Goal: Information Seeking & Learning: Learn about a topic

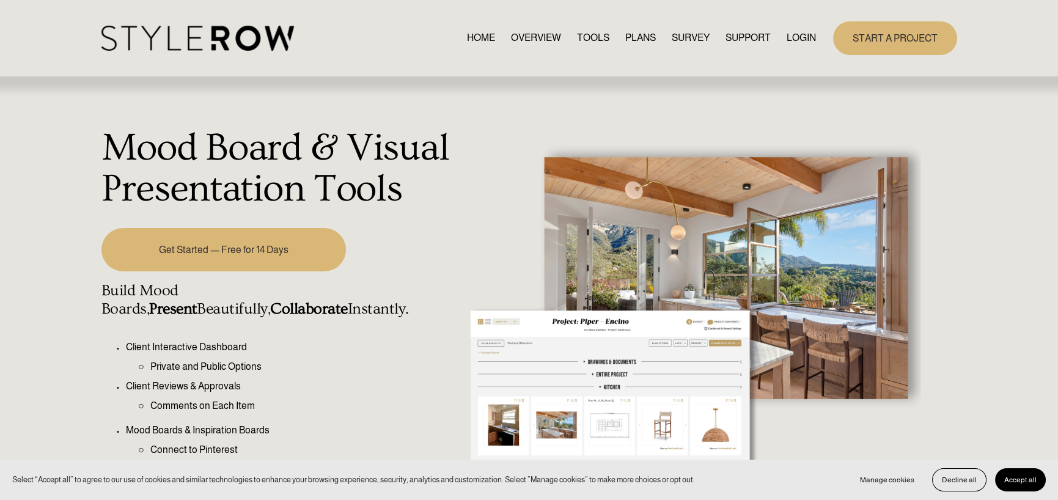
click at [640, 31] on link "PLANS" at bounding box center [640, 38] width 31 height 17
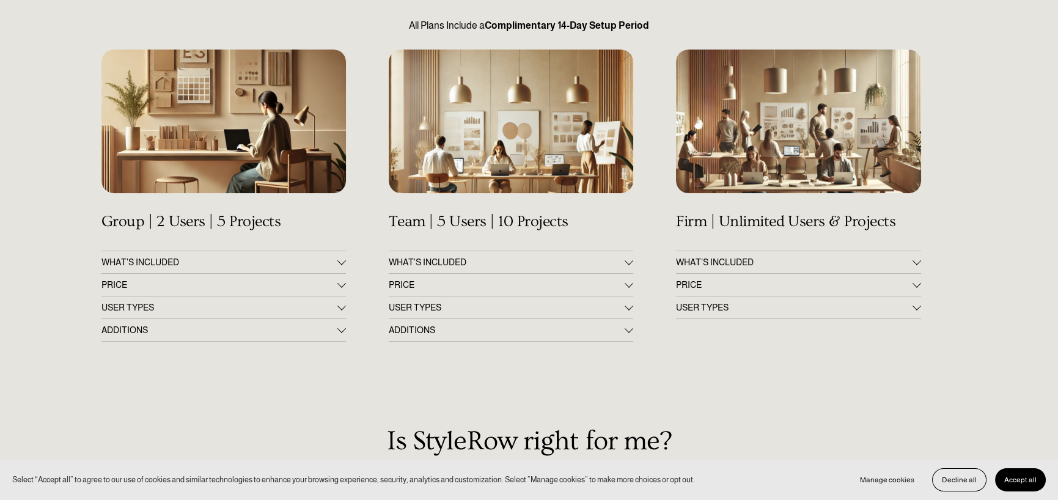
scroll to position [183, 0]
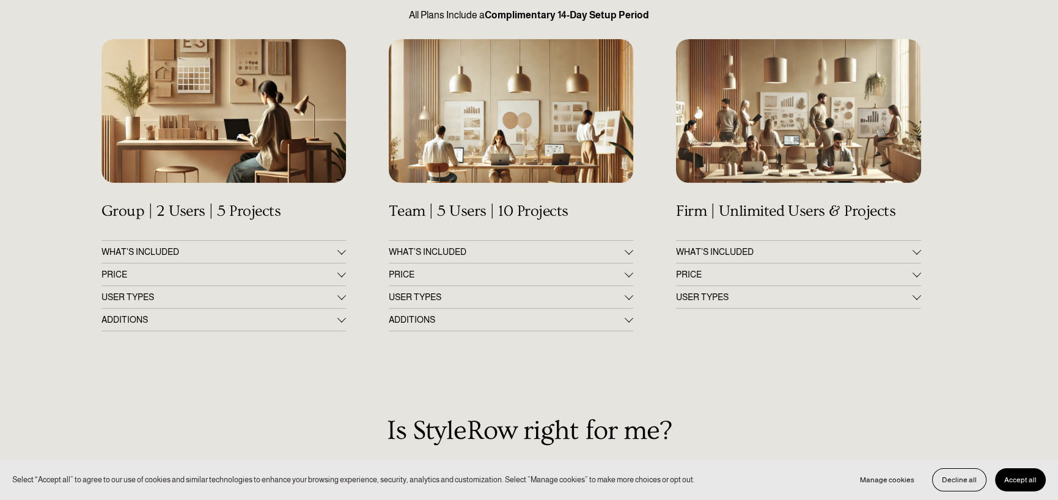
click at [207, 251] on span "WHAT'S INCLUDED" at bounding box center [219, 252] width 236 height 10
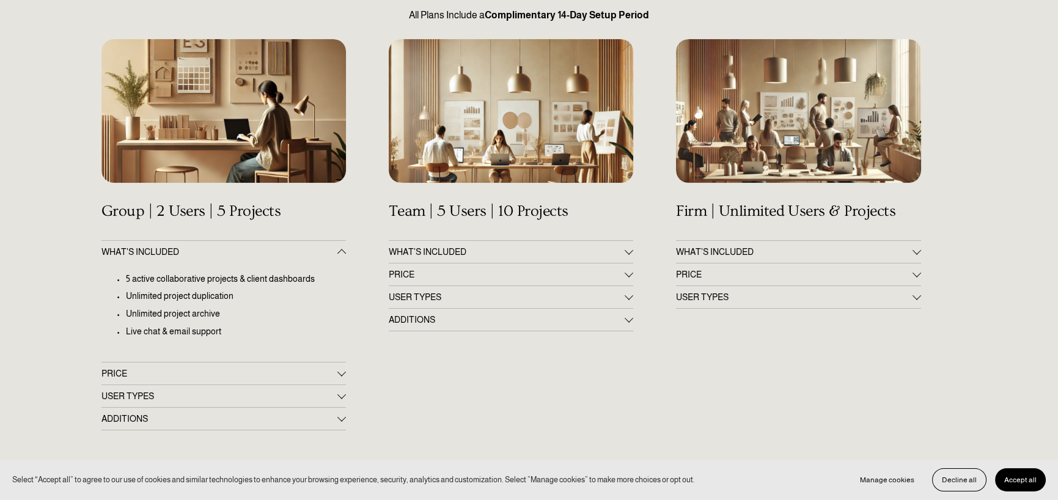
click at [191, 372] on span "PRICE" at bounding box center [219, 374] width 236 height 10
